Goal: Task Accomplishment & Management: Manage account settings

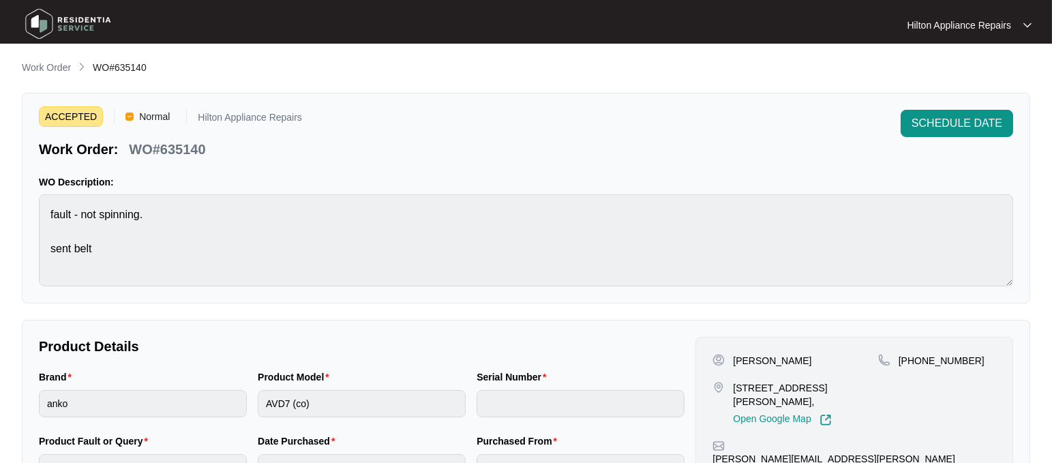
drag, startPoint x: 37, startPoint y: 65, endPoint x: 56, endPoint y: 65, distance: 19.1
click at [37, 65] on p "Work Order" at bounding box center [46, 68] width 49 height 14
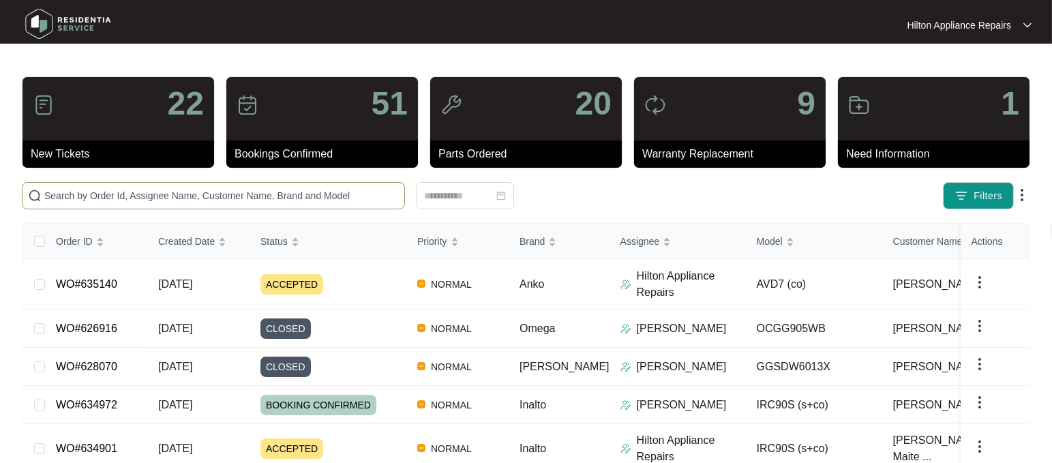
click at [78, 201] on input "text" at bounding box center [221, 195] width 355 height 15
paste input "WO#629119"
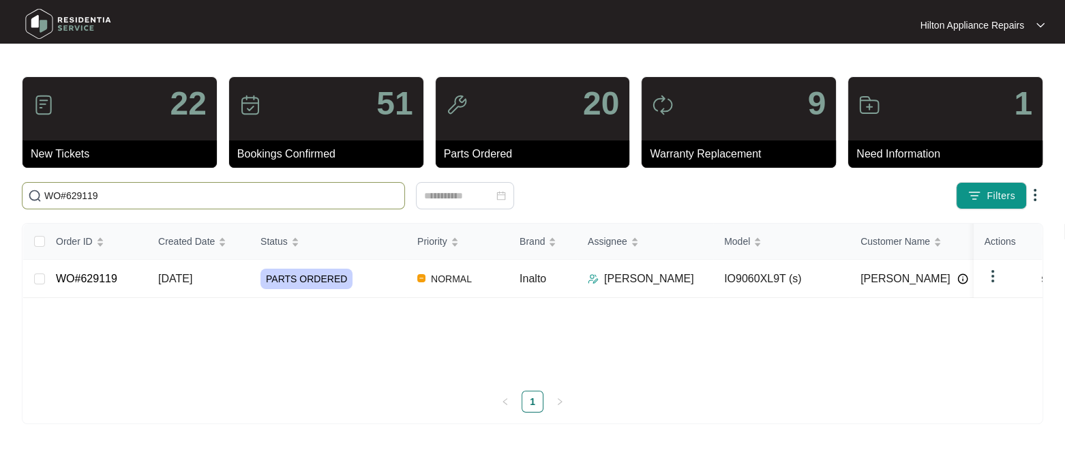
type input "WO#629119"
click at [177, 281] on span "[DATE]" at bounding box center [175, 279] width 34 height 12
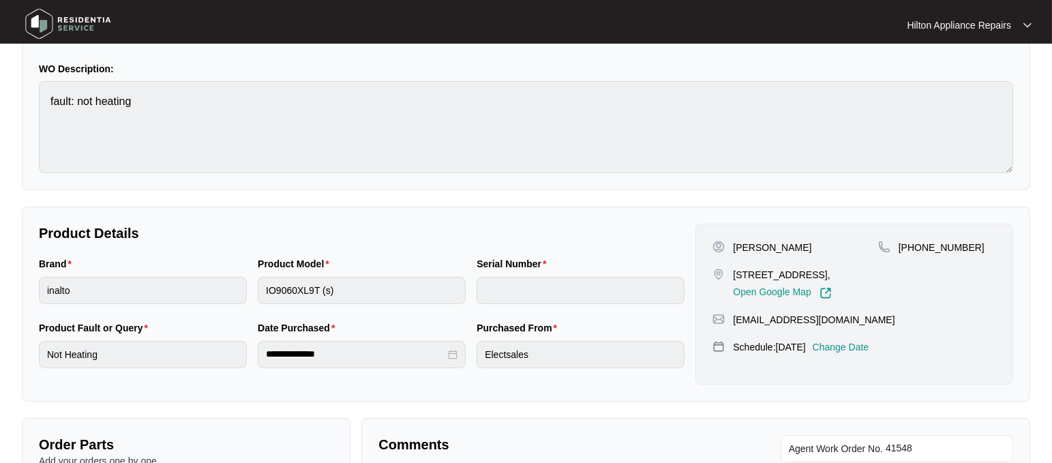
scroll to position [170, 0]
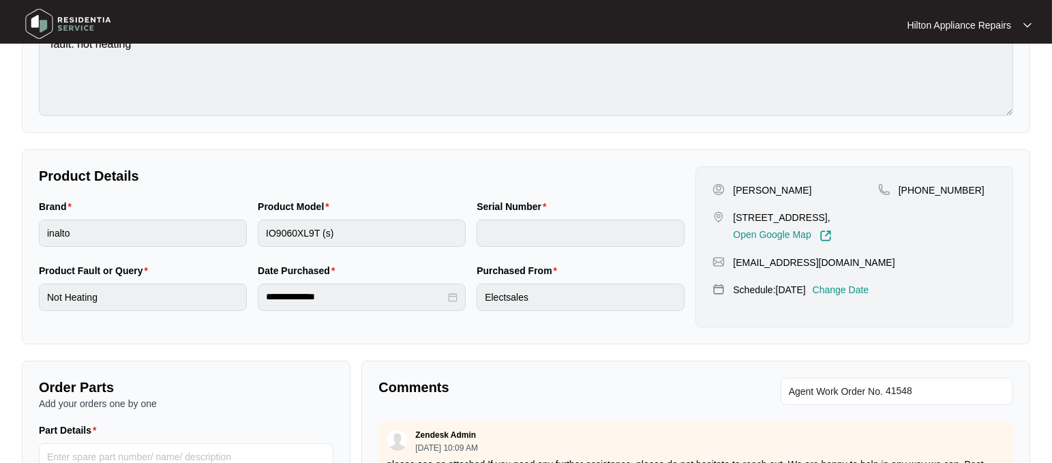
click at [869, 284] on p "Change Date" at bounding box center [841, 290] width 57 height 14
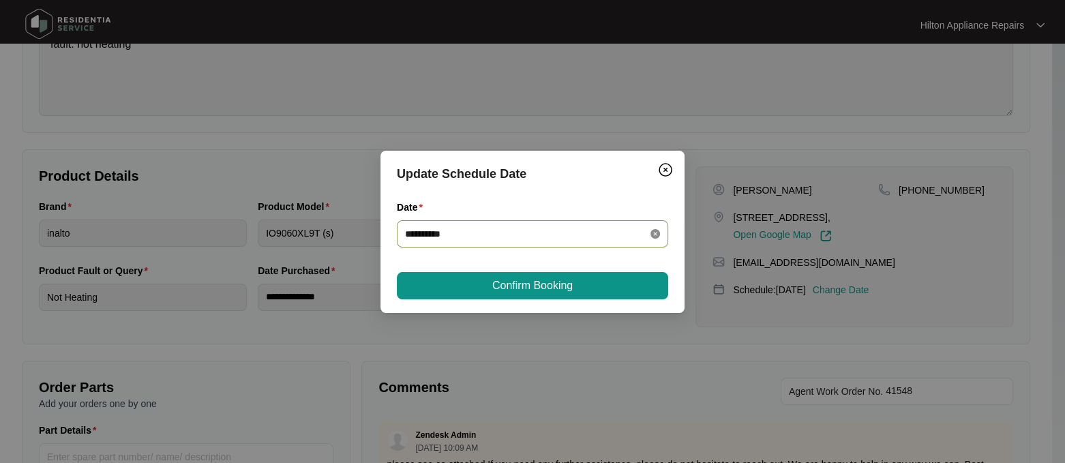
click at [651, 232] on icon "close-circle" at bounding box center [656, 234] width 10 height 10
click at [656, 231] on div at bounding box center [532, 233] width 255 height 15
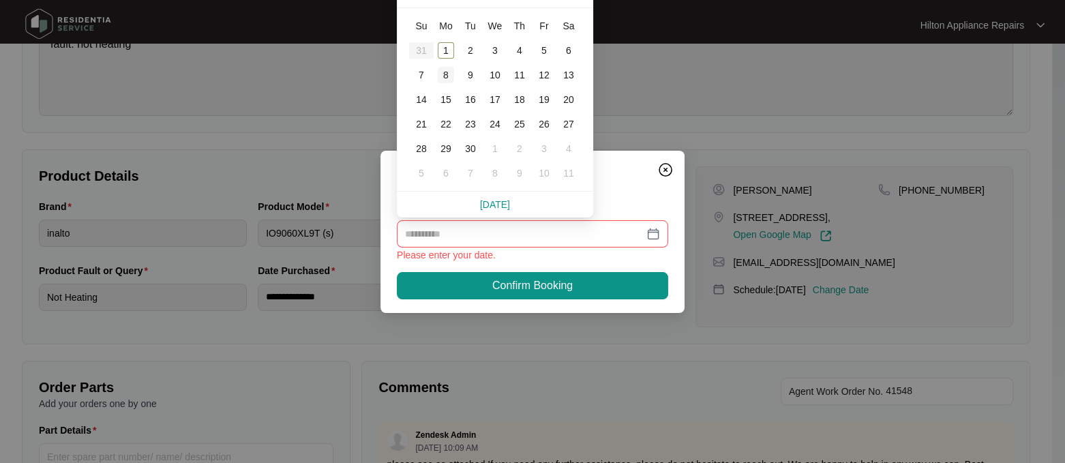
click at [441, 73] on div "8" at bounding box center [446, 75] width 16 height 16
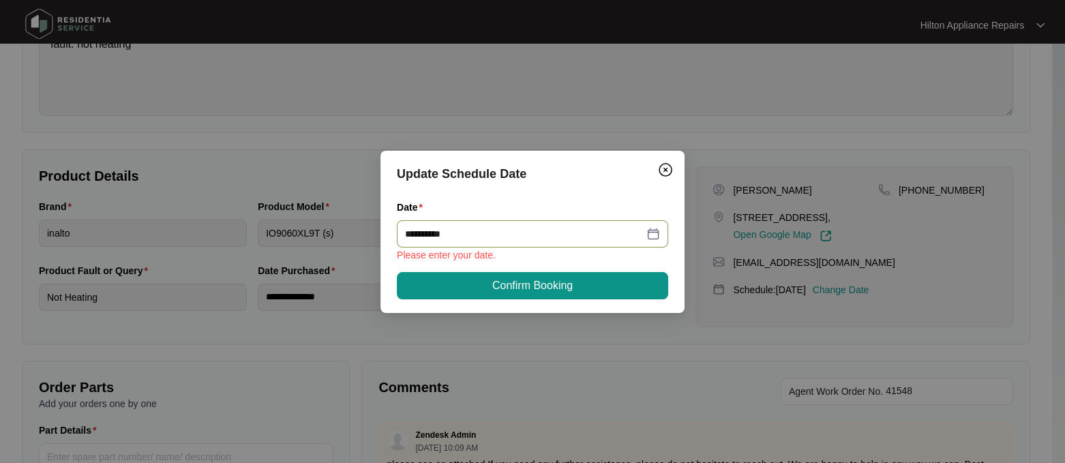
type input "**********"
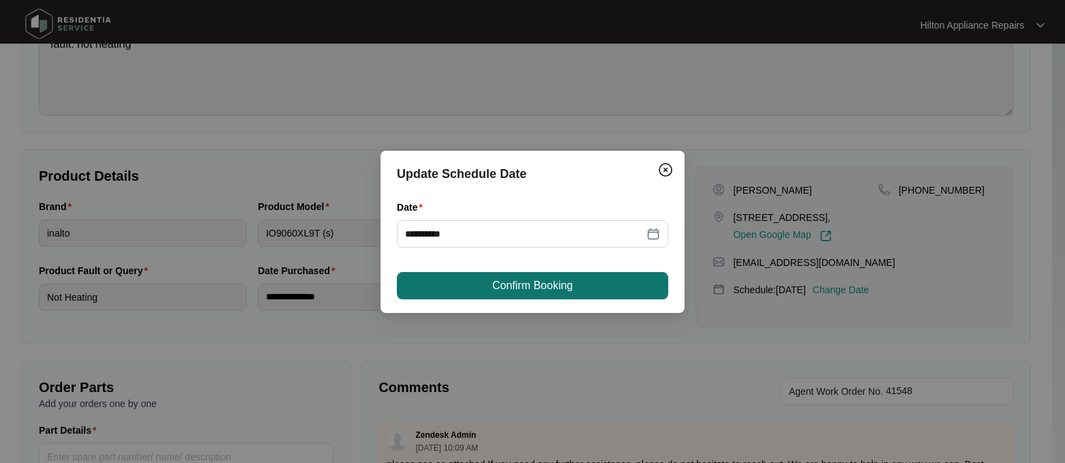
click at [492, 284] on span "Confirm Booking" at bounding box center [532, 286] width 80 height 16
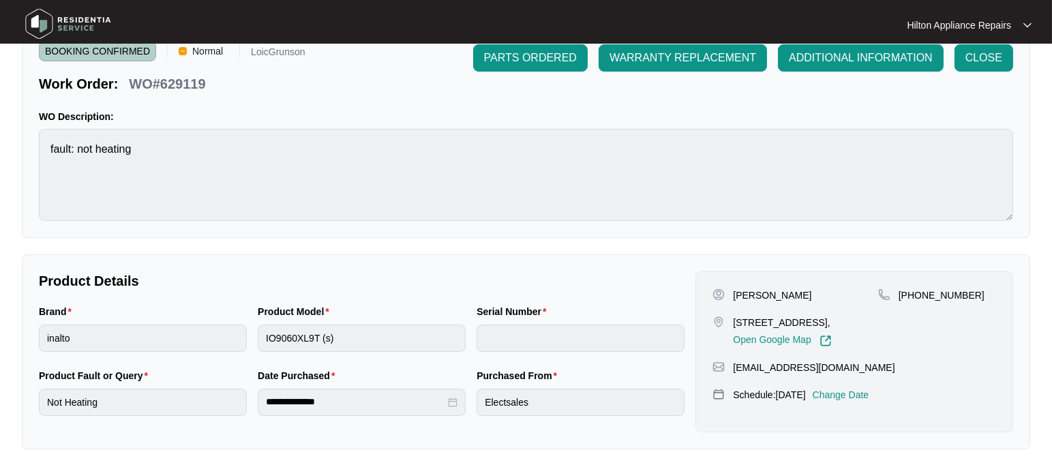
scroll to position [0, 0]
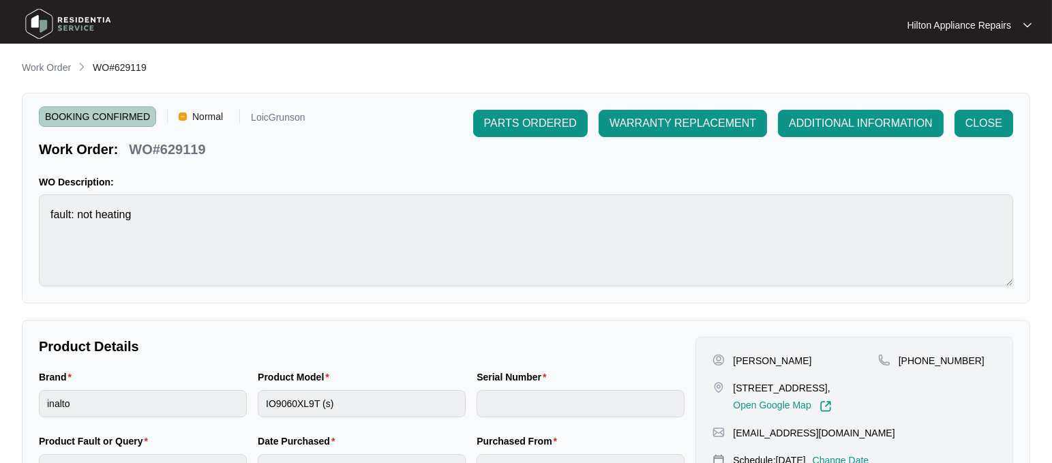
click at [47, 59] on main "**********" at bounding box center [526, 452] width 1052 height 904
click at [44, 68] on p "Work Order" at bounding box center [46, 68] width 49 height 14
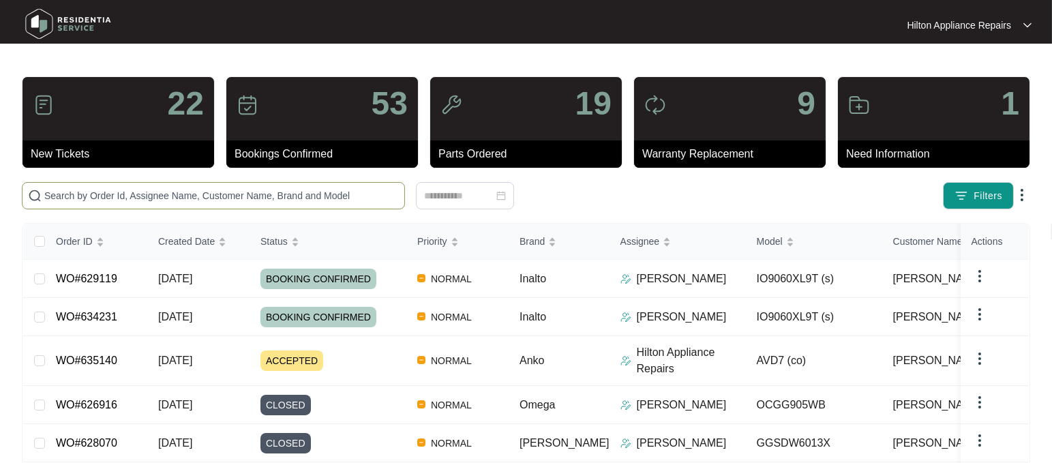
click at [72, 192] on input "text" at bounding box center [221, 195] width 355 height 15
paste input "WO#633371"
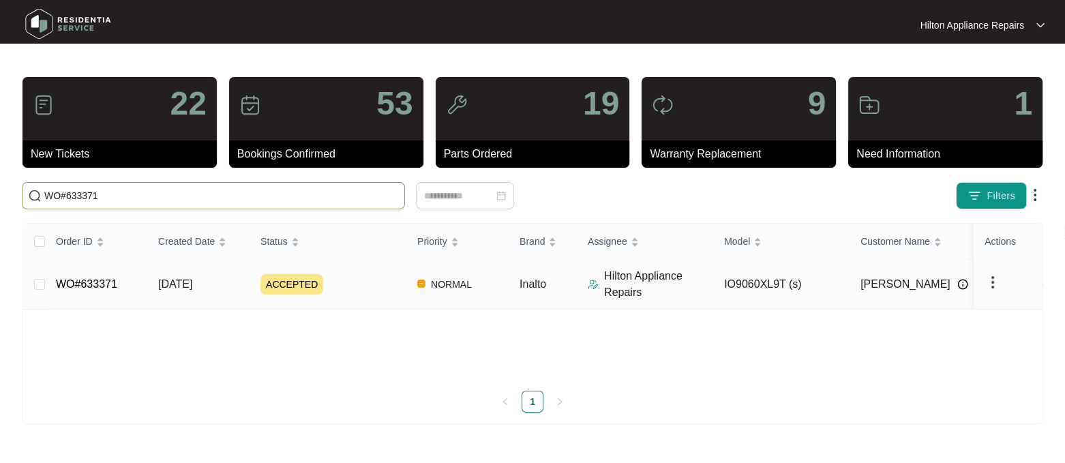
type input "WO#633371"
click at [168, 284] on span "[DATE]" at bounding box center [175, 284] width 34 height 12
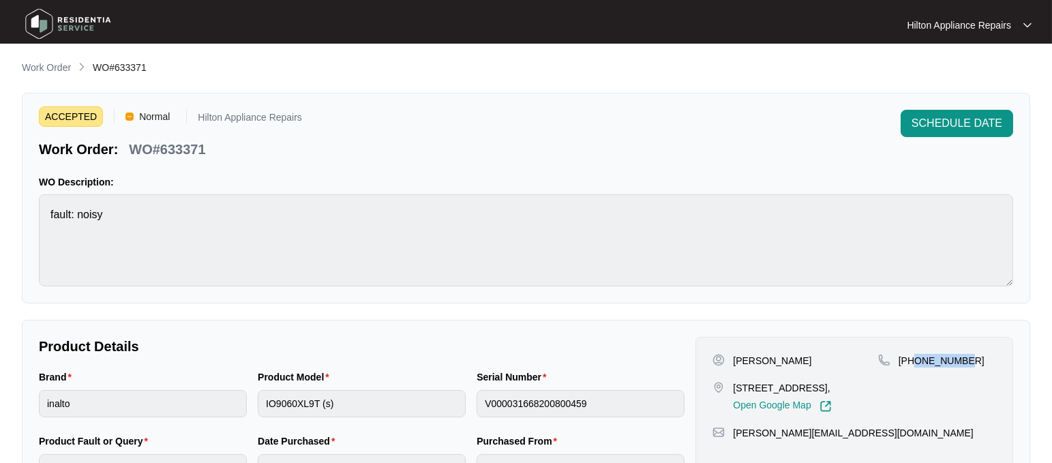
drag, startPoint x: 962, startPoint y: 359, endPoint x: 916, endPoint y: 355, distance: 45.8
click at [916, 355] on p "[PHONE_NUMBER]" at bounding box center [942, 361] width 86 height 14
copy p "438610162"
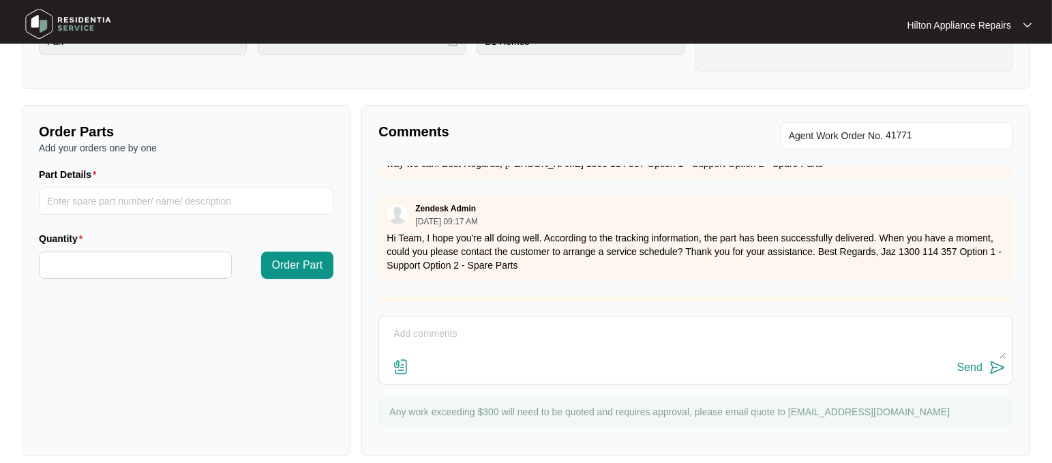
scroll to position [397, 0]
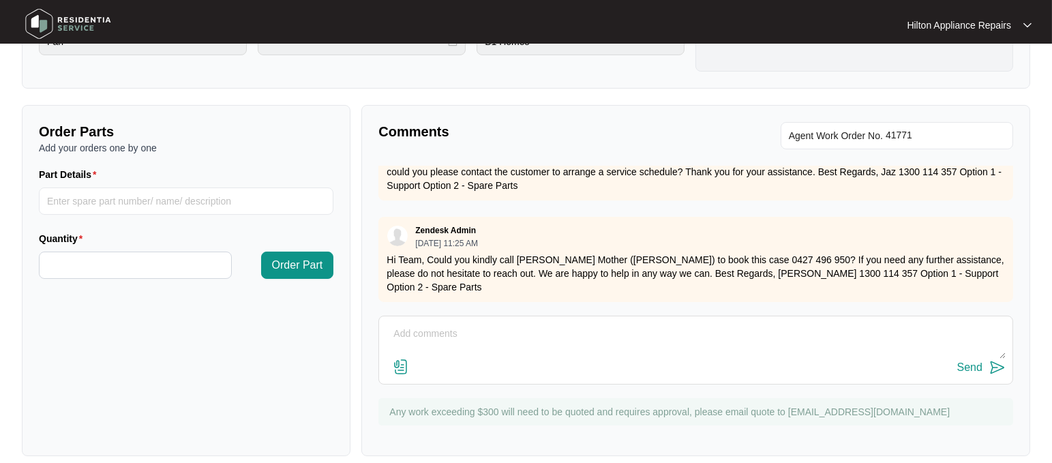
click at [421, 325] on textarea at bounding box center [696, 340] width 620 height 35
click at [409, 329] on textarea "Part arrived" at bounding box center [696, 340] width 620 height 35
click at [454, 336] on textarea "Parts arrived" at bounding box center [696, 340] width 620 height 35
drag, startPoint x: 604, startPoint y: 339, endPoint x: 360, endPoint y: 321, distance: 244.8
click at [360, 321] on div "Comments Agent Work Order No. Zendesk Admin [DATE] 02:56 PM I have organised fo…" at bounding box center [696, 280] width 680 height 351
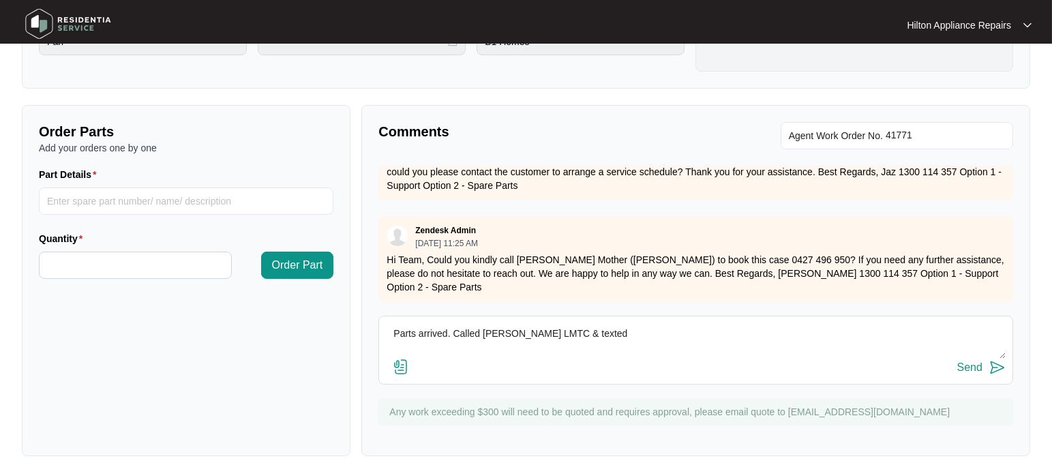
paste textarea
type textarea "Parts arrived. Called [PERSON_NAME] LMTC & texted"
click at [969, 361] on div "Send" at bounding box center [970, 367] width 25 height 12
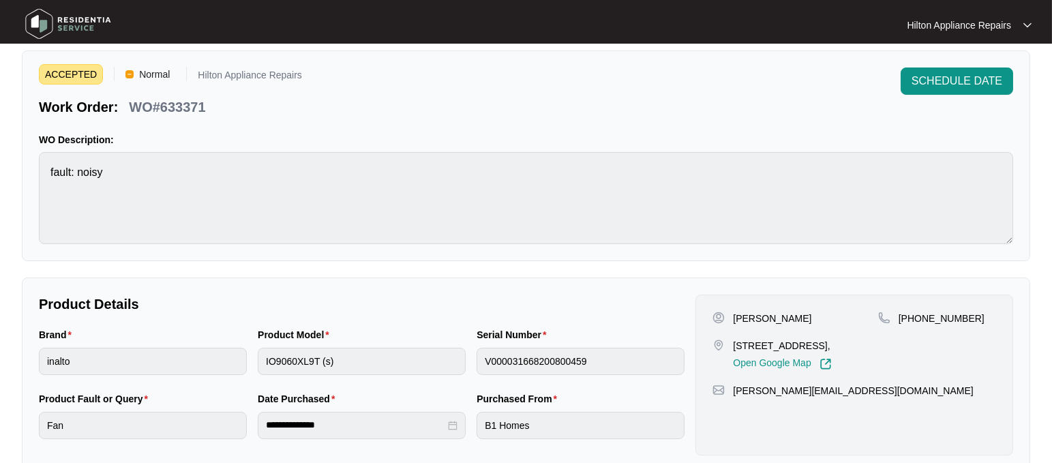
scroll to position [0, 0]
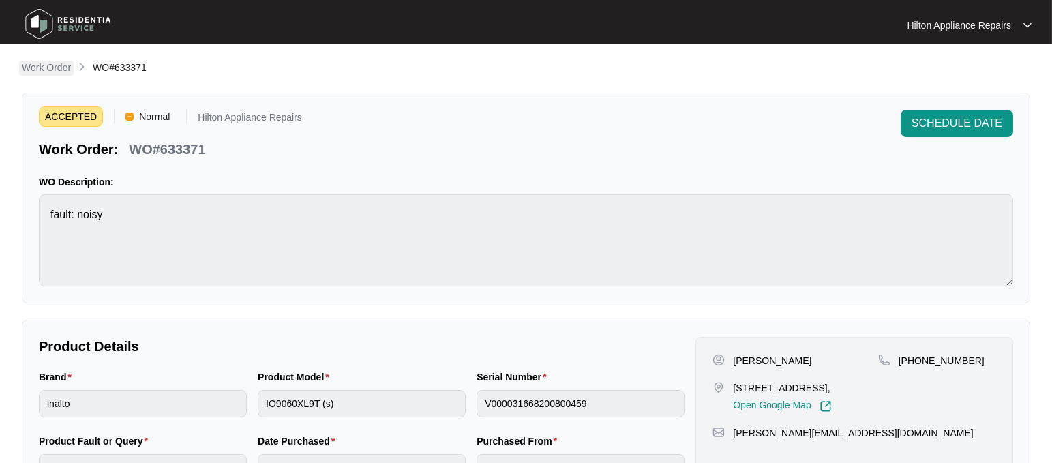
click at [41, 68] on p "Work Order" at bounding box center [46, 68] width 49 height 14
click at [34, 66] on p "Work Order" at bounding box center [46, 68] width 49 height 14
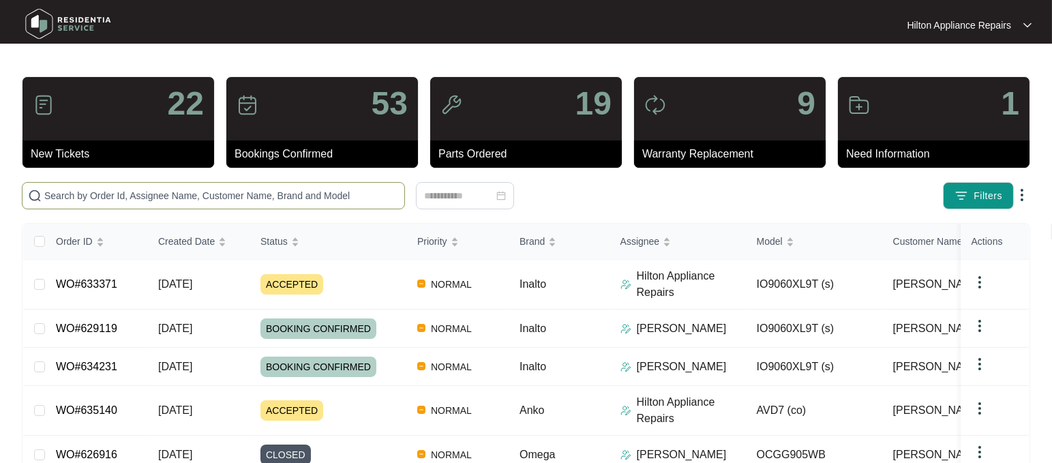
click at [53, 196] on input "text" at bounding box center [221, 195] width 355 height 15
paste input "WO#625673"
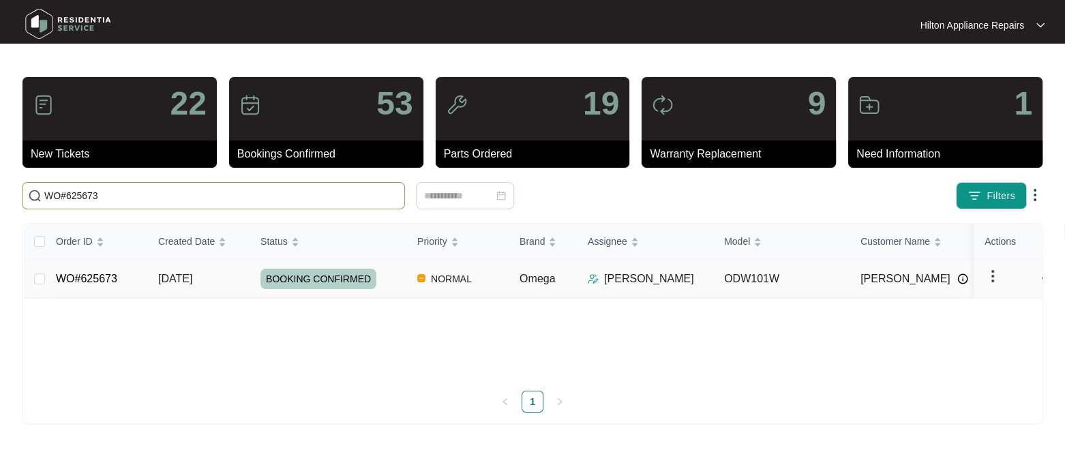
type input "WO#625673"
click at [183, 281] on span "[DATE]" at bounding box center [175, 279] width 34 height 12
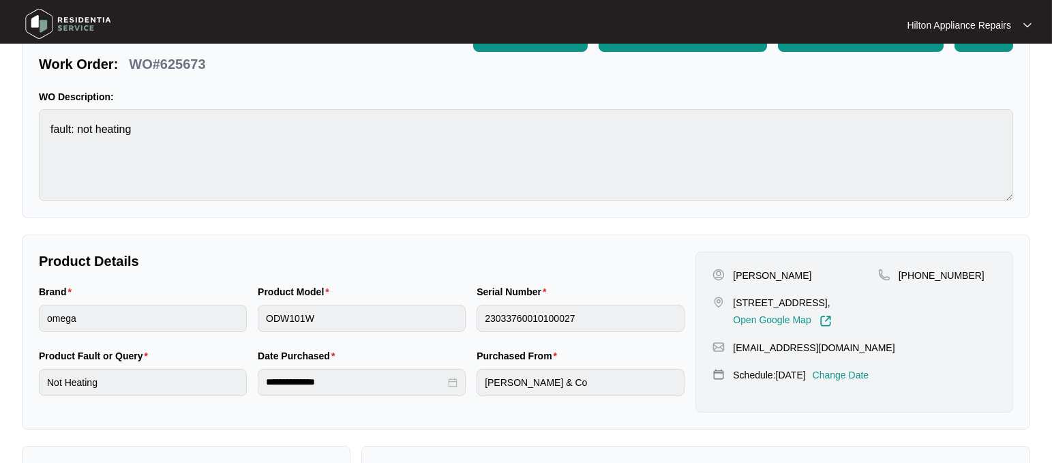
scroll to position [170, 0]
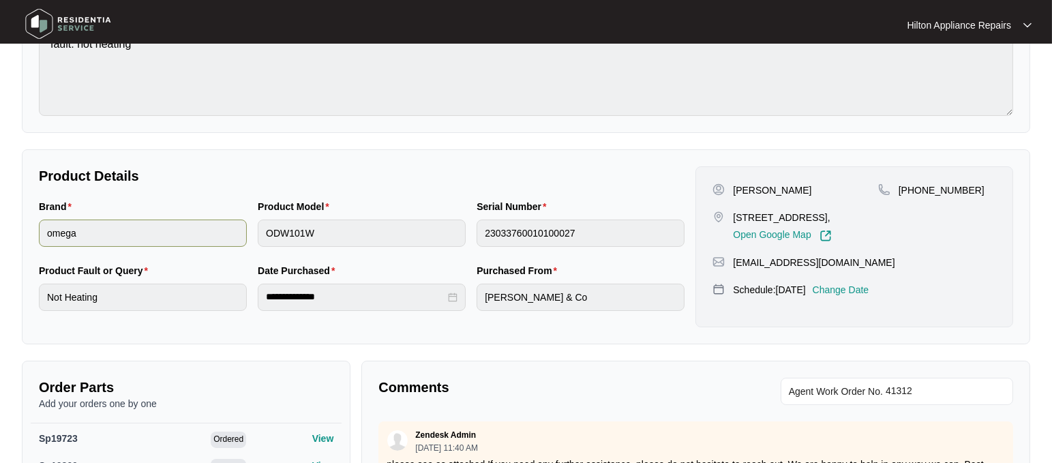
click at [201, 226] on div "Brand omega Product Model ODW101W Serial Number 23033760010100027" at bounding box center [361, 231] width 657 height 64
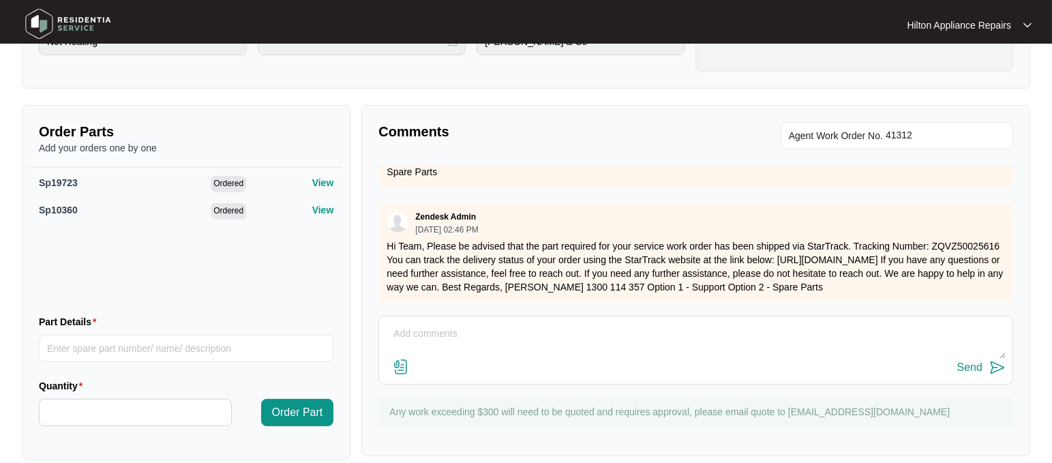
scroll to position [443, 0]
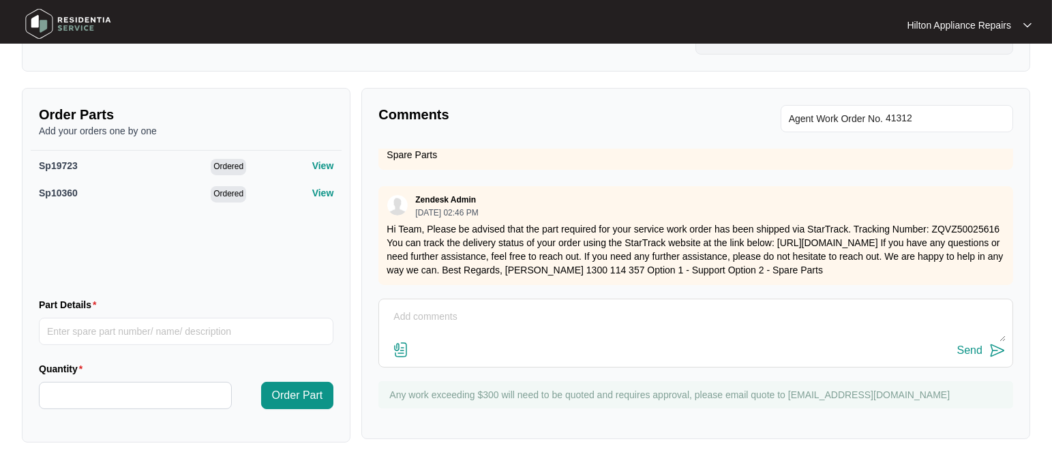
click at [430, 316] on textarea at bounding box center [696, 323] width 620 height 35
click at [821, 308] on textarea "Loic called advised PCB is not right PCB for this model. Picture of PCB on dish…" at bounding box center [696, 323] width 620 height 35
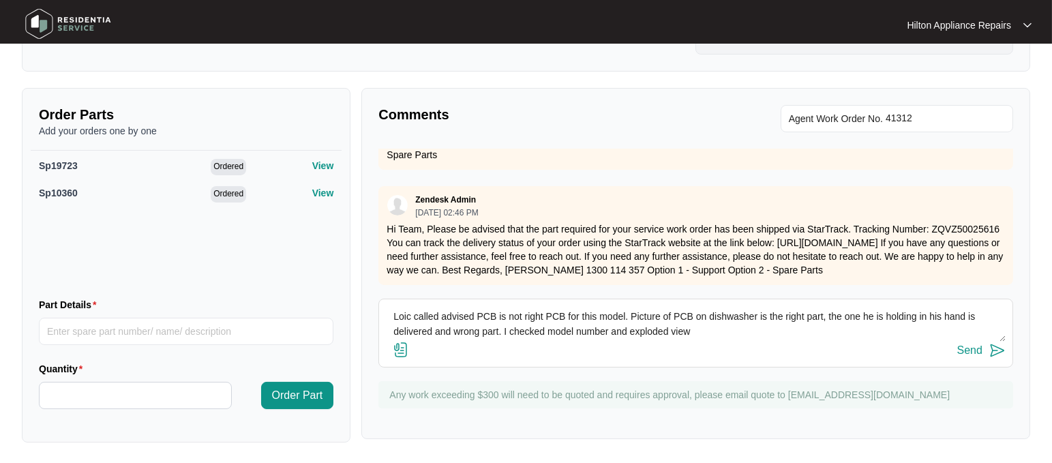
click at [702, 325] on textarea "Loic called advised PCB is not right PCB for this model. Picture of PCB on dish…" at bounding box center [696, 323] width 620 height 35
click at [779, 331] on textarea "Loic called advised PCB is not right PCB for this model. Picture of PCB on dish…" at bounding box center [696, 323] width 620 height 35
click at [776, 333] on textarea "Loic called advised PCB is not right PCB for this model. Picture of PCB on dish…" at bounding box center [696, 323] width 620 height 35
click at [942, 331] on textarea "Loic called advised PCB is not right PCB for this model. Picture of PCB on dish…" at bounding box center [696, 323] width 620 height 35
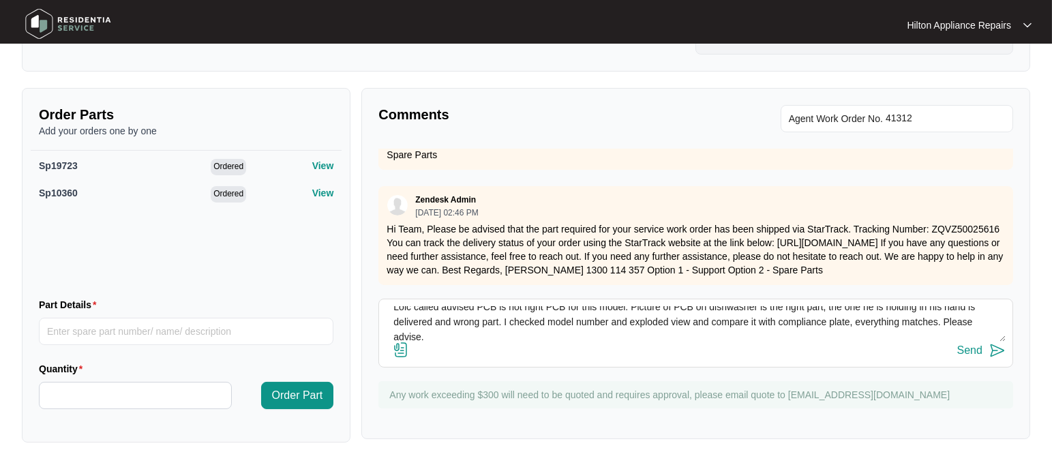
click at [394, 347] on img at bounding box center [401, 350] width 16 height 16
click at [0, 0] on input "file" at bounding box center [0, 0] width 0 height 0
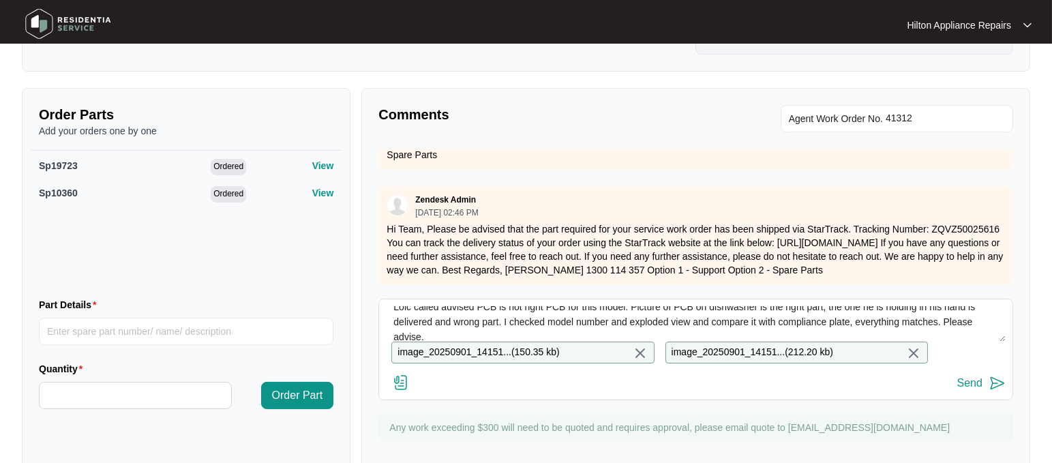
scroll to position [0, 0]
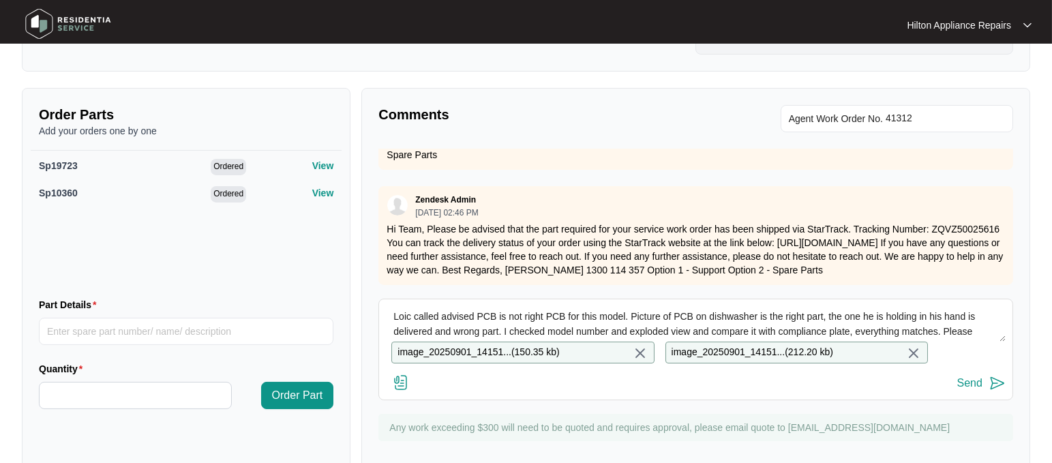
click at [394, 313] on textarea "Loic called advised PCB is not right PCB for this model. Picture of PCB on dish…" at bounding box center [696, 323] width 620 height 35
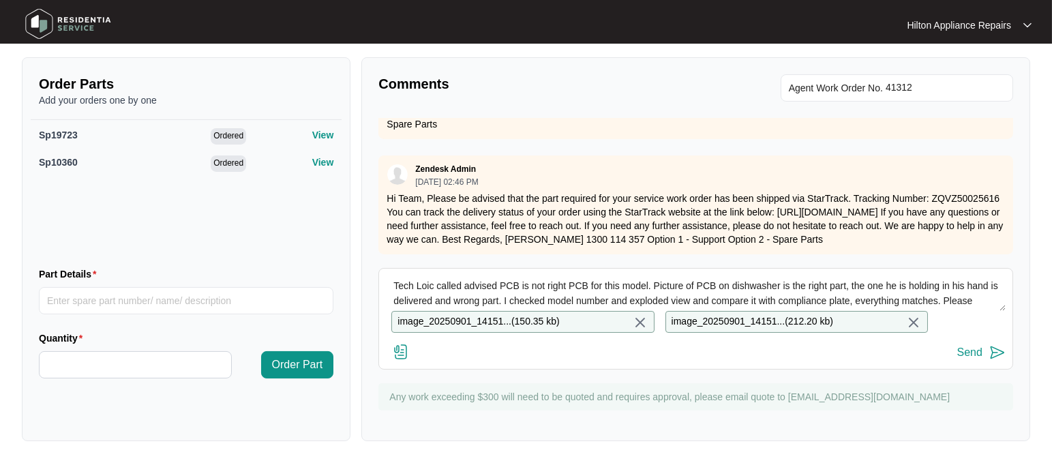
drag, startPoint x: 439, startPoint y: 287, endPoint x: 379, endPoint y: 258, distance: 66.2
click at [379, 268] on div "Tech Loic called advised PCB is not right PCB for this model. Picture of PCB on…" at bounding box center [696, 319] width 635 height 102
type textarea "Tech Loic called advised PCB is not right PCB for this model. Picture of PCB on…"
click at [970, 351] on div "Send" at bounding box center [970, 352] width 25 height 12
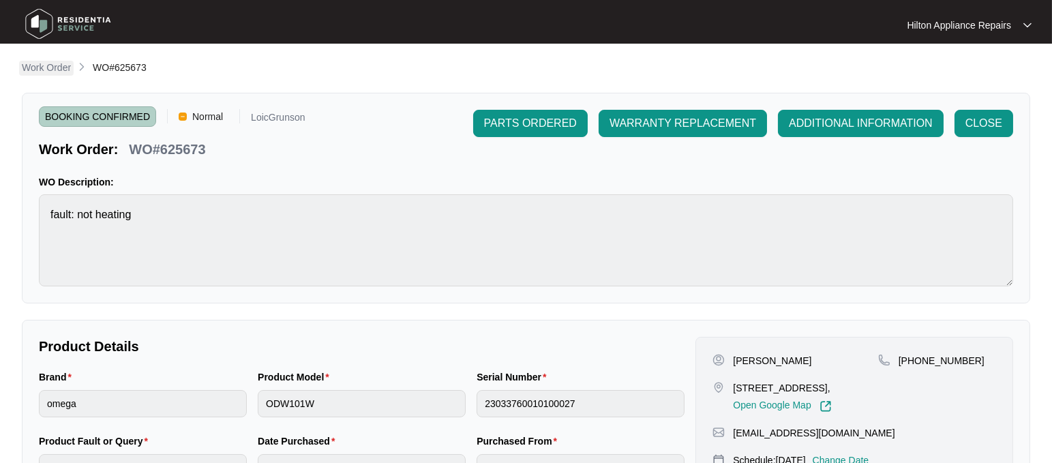
click at [29, 68] on p "Work Order" at bounding box center [46, 68] width 49 height 14
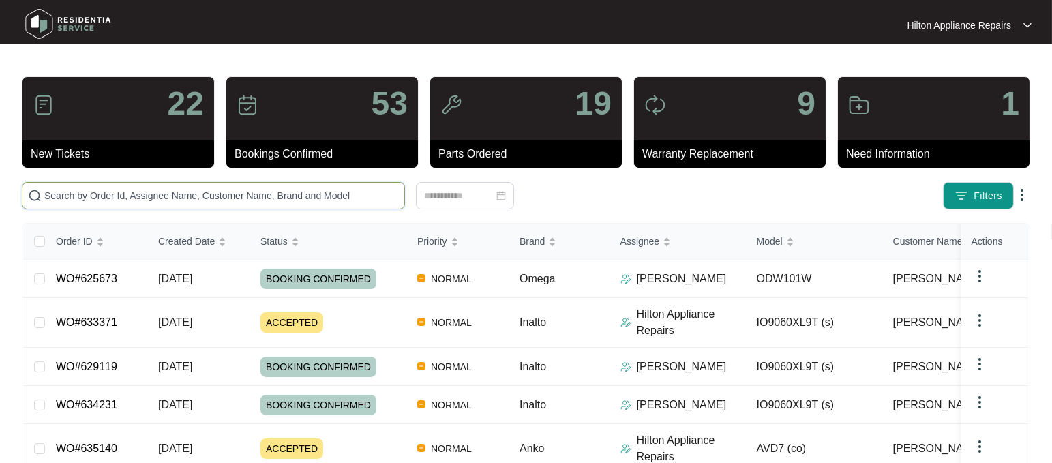
click at [66, 188] on input "text" at bounding box center [221, 195] width 355 height 15
paste input "WO#631703"
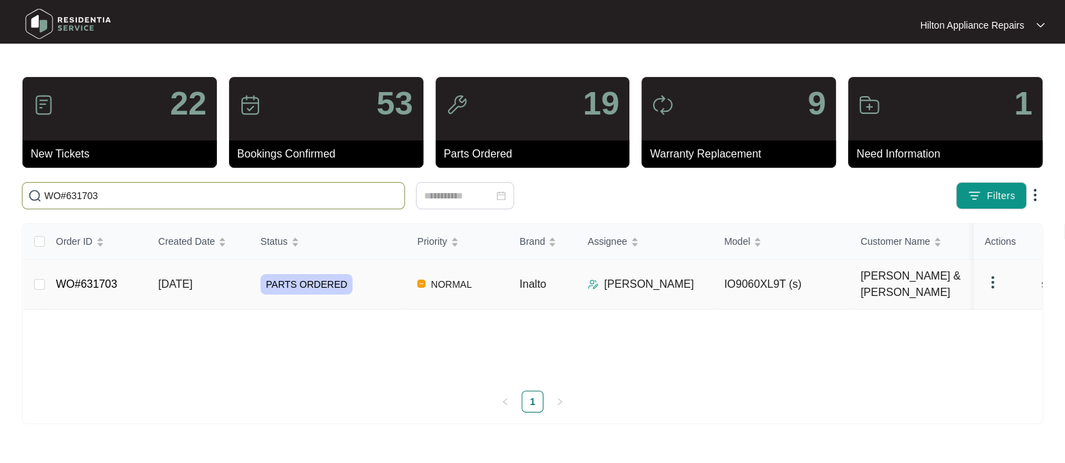
type input "WO#631703"
click at [177, 278] on span "[DATE]" at bounding box center [175, 284] width 34 height 12
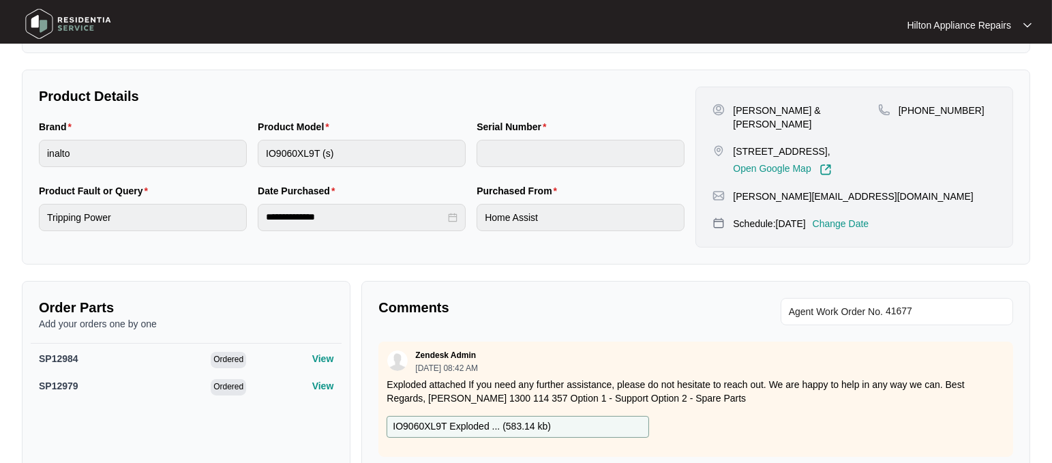
scroll to position [341, 0]
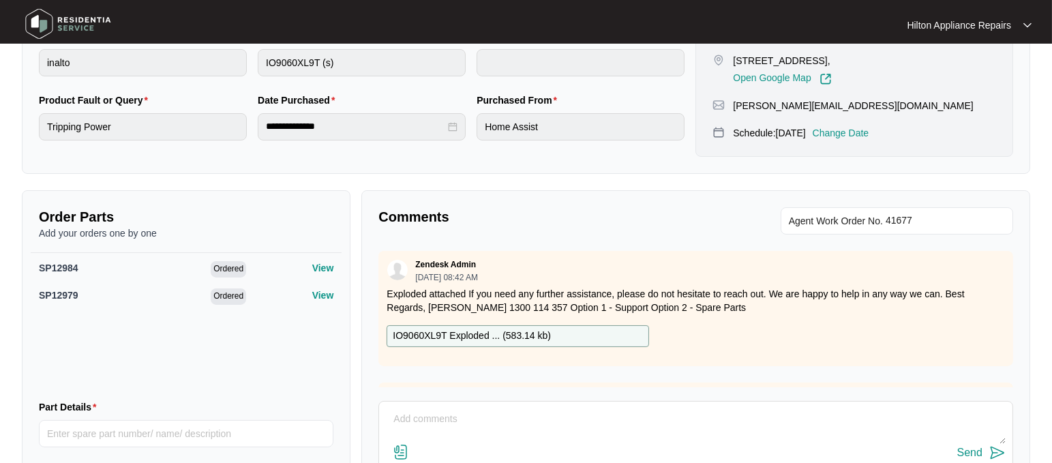
click at [412, 415] on textarea at bounding box center [696, 426] width 620 height 35
paste textarea "Called [PERSON_NAME] LMTC & texted"
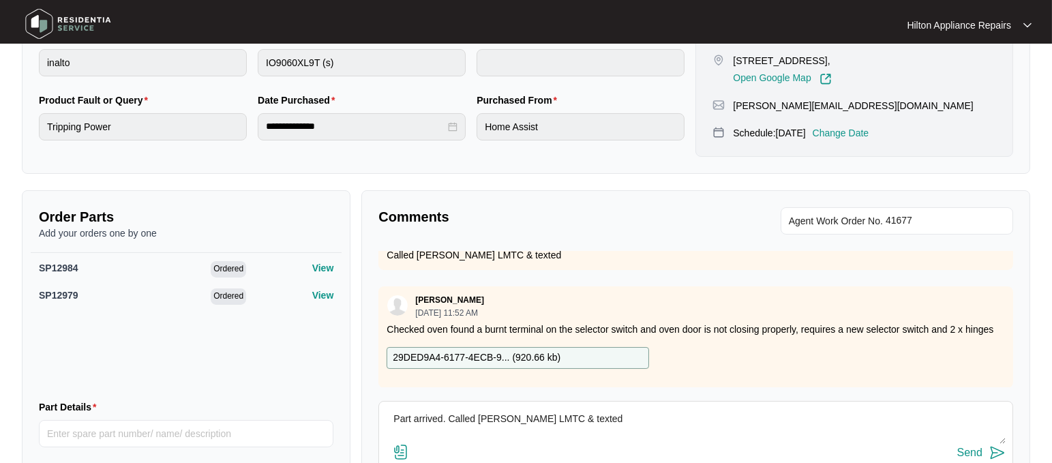
type textarea "Part arrived. Called [PERSON_NAME] LMTC & texted"
click at [960, 447] on div "Send" at bounding box center [970, 453] width 25 height 12
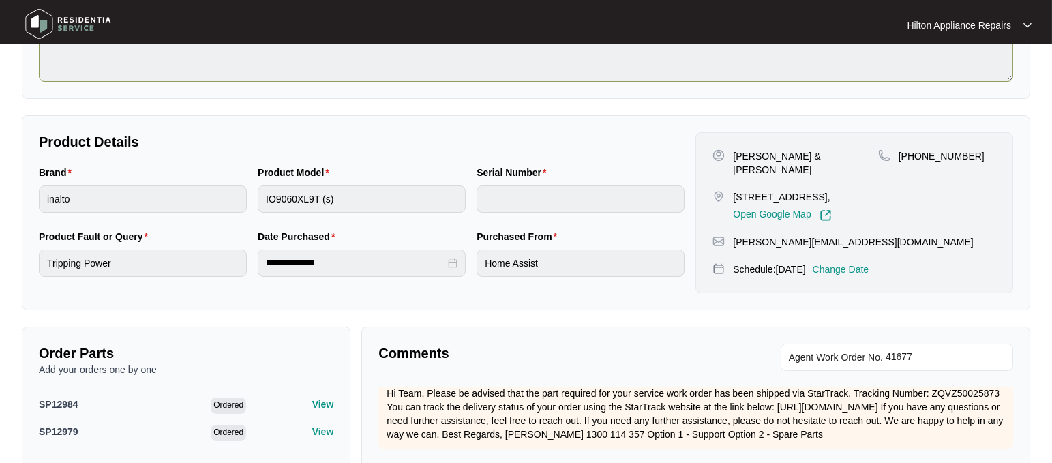
scroll to position [0, 0]
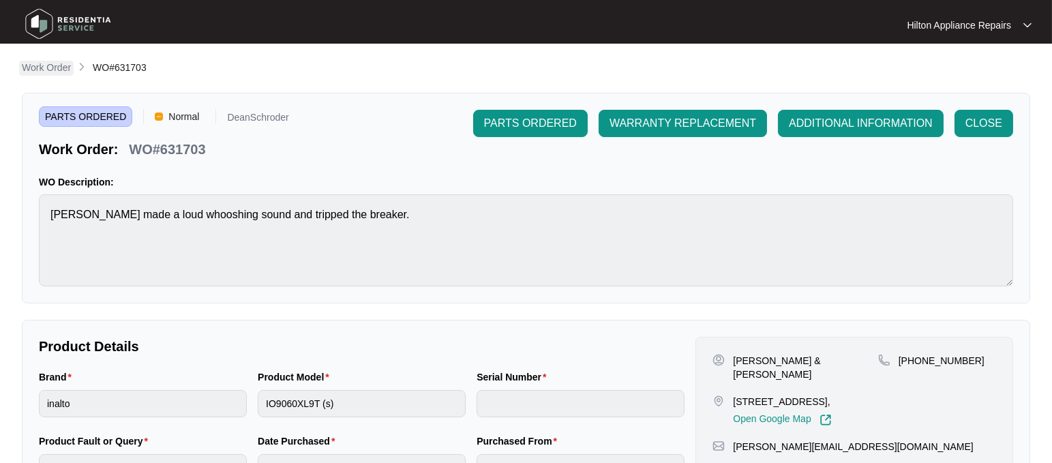
click at [30, 66] on p "Work Order" at bounding box center [46, 68] width 49 height 14
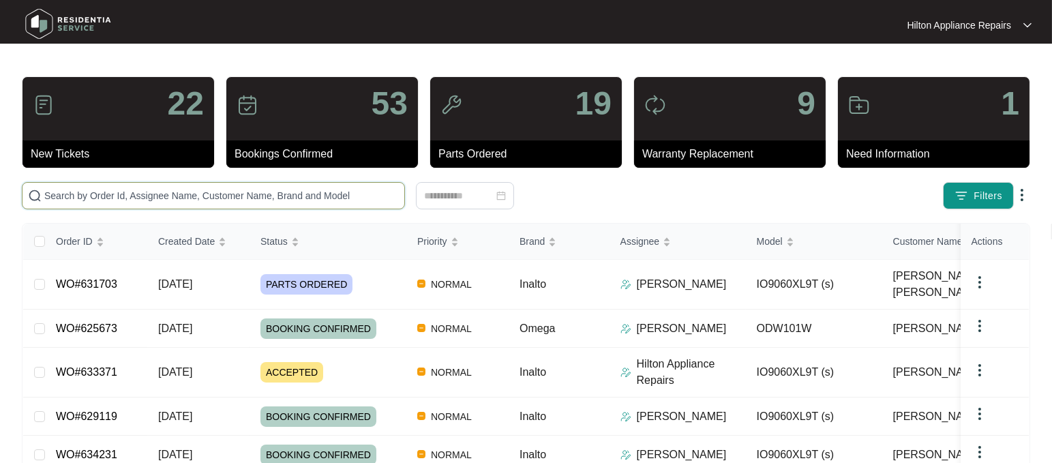
click at [56, 200] on input "text" at bounding box center [221, 195] width 355 height 15
paste input "WO#633923"
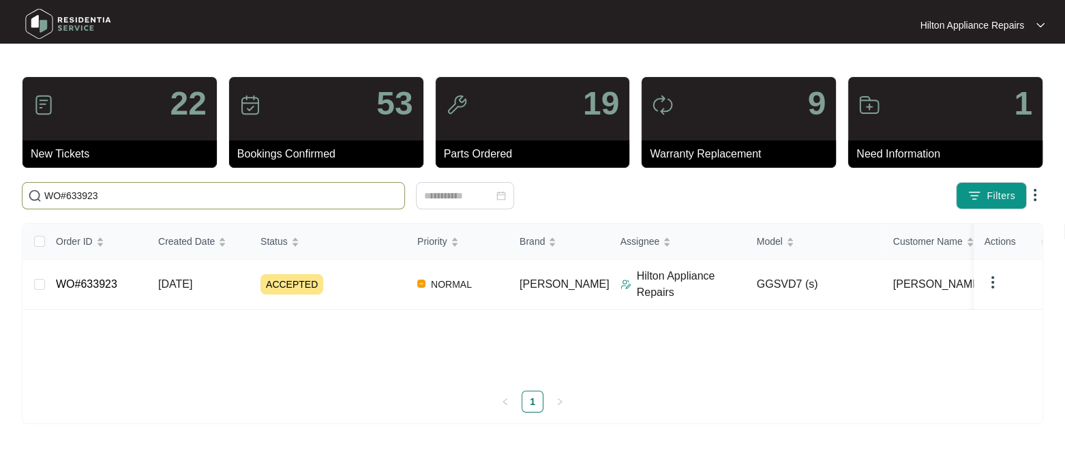
type input "WO#633923"
click at [192, 288] on span "[DATE]" at bounding box center [175, 284] width 34 height 12
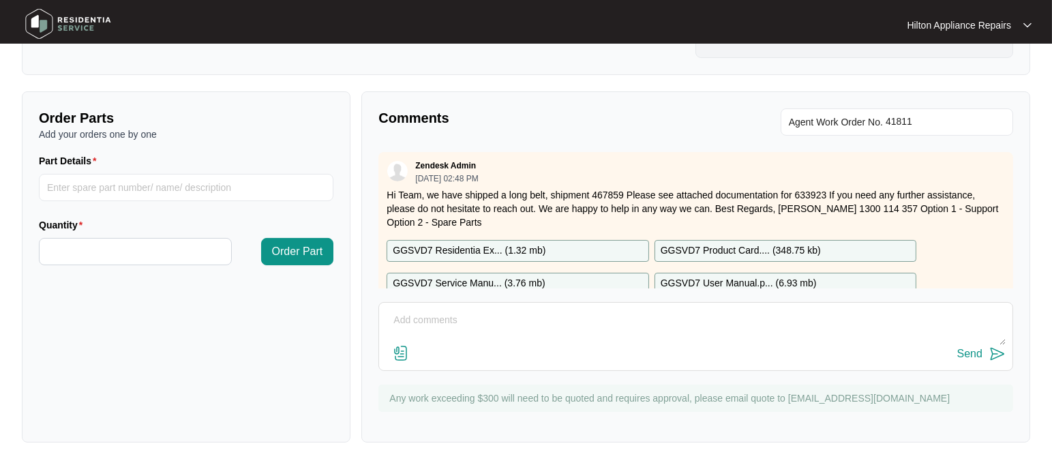
click at [401, 315] on textarea at bounding box center [696, 327] width 620 height 35
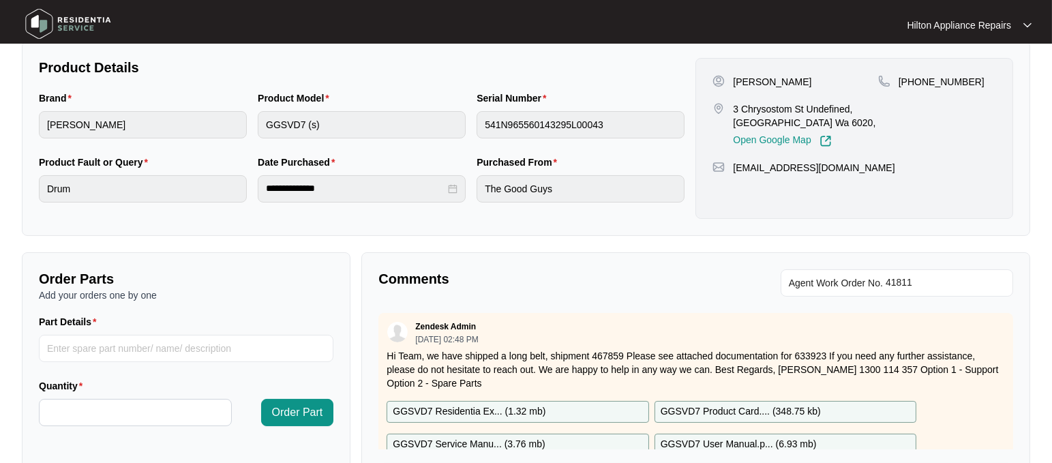
scroll to position [355, 0]
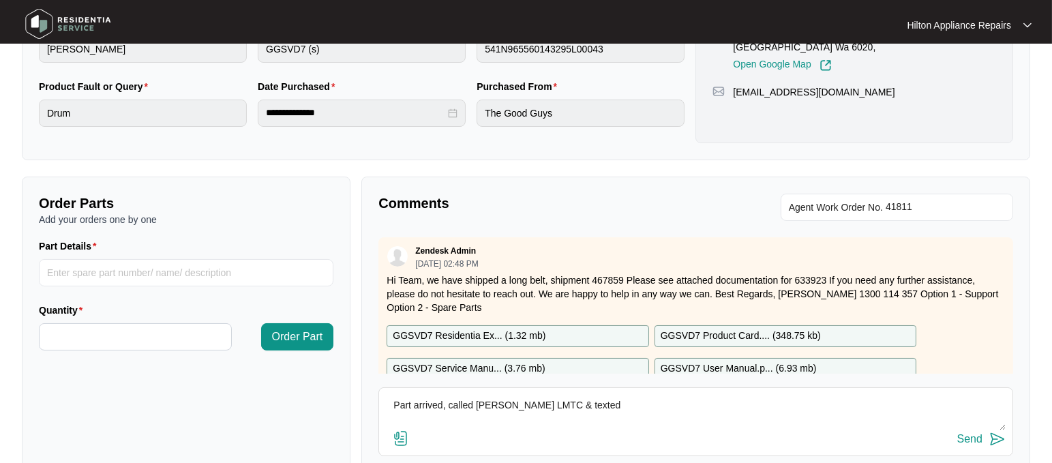
type textarea "Part arrived, called [PERSON_NAME] LMTC & texted"
click at [973, 436] on div "Send" at bounding box center [970, 439] width 25 height 12
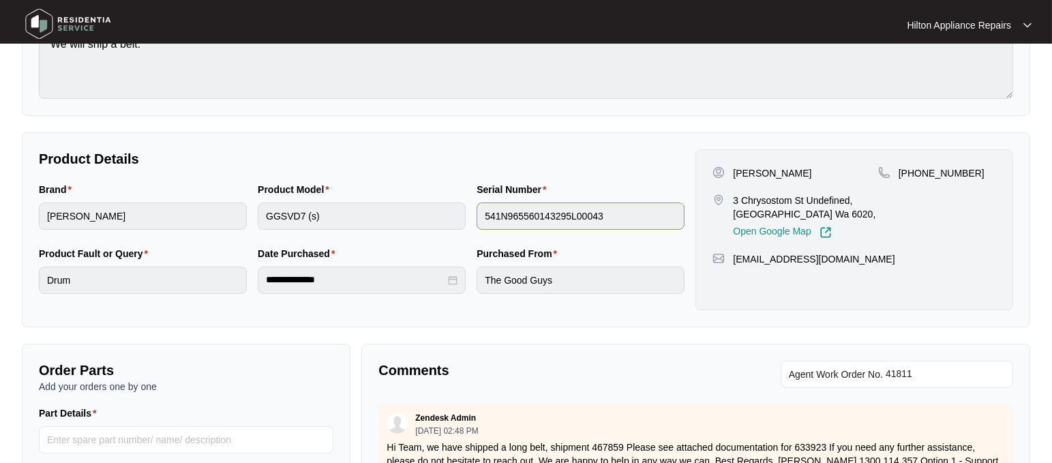
scroll to position [0, 0]
